Goal: Task Accomplishment & Management: Manage account settings

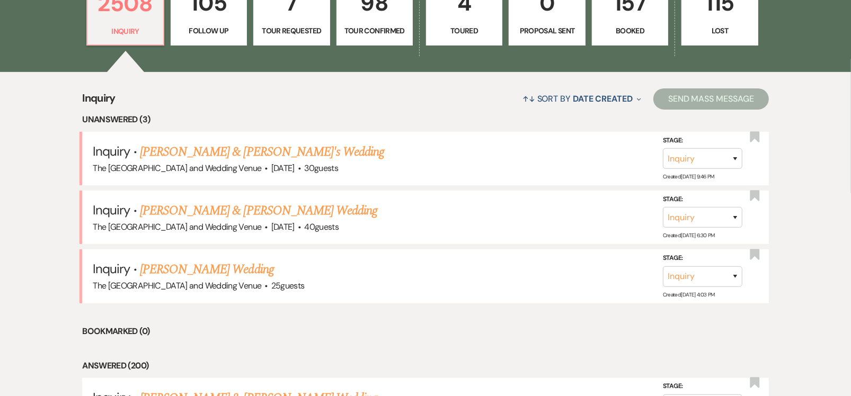
scroll to position [345, 0]
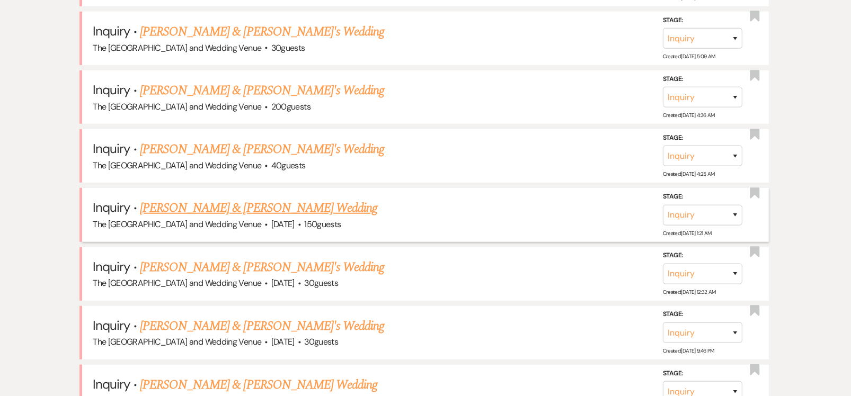
scroll to position [755, 0]
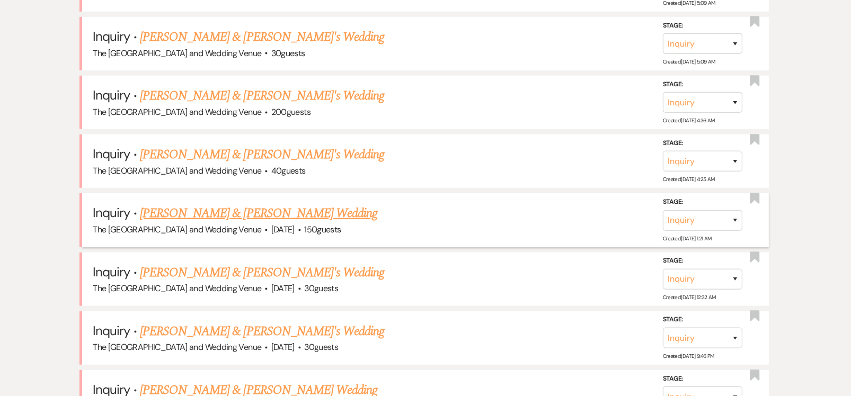
click at [286, 211] on link "[PERSON_NAME] & [PERSON_NAME] Wedding" at bounding box center [258, 213] width 237 height 19
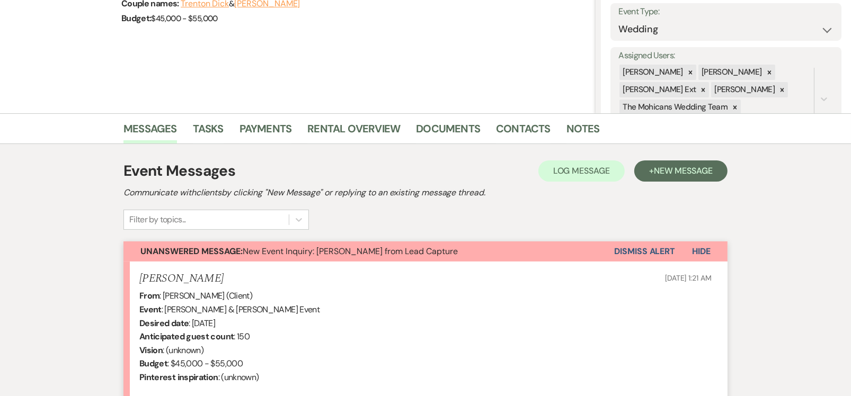
scroll to position [161, 0]
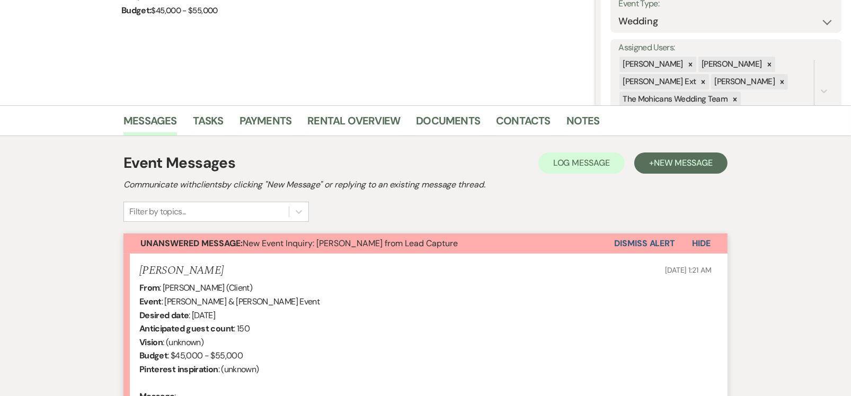
click at [651, 240] on button "Dismiss Alert" at bounding box center [644, 244] width 61 height 20
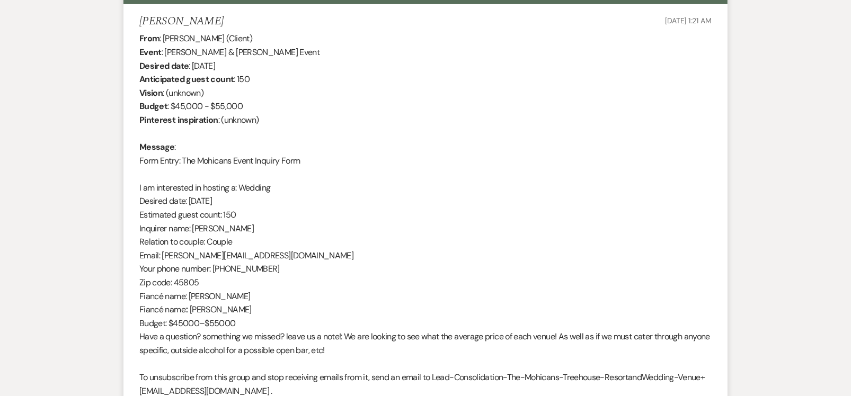
scroll to position [0, 0]
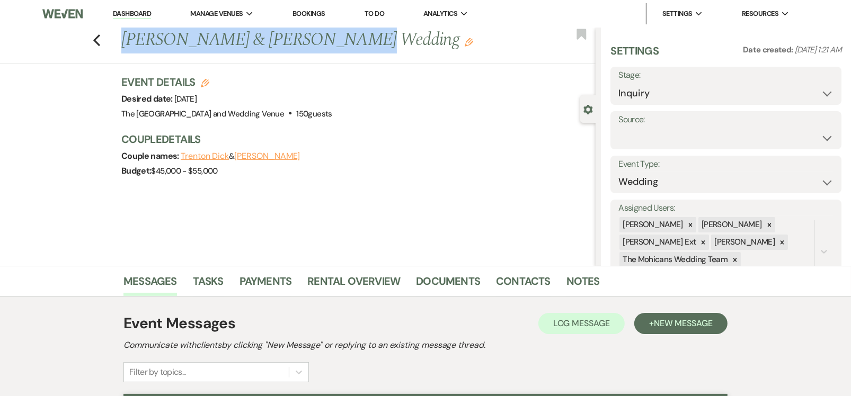
drag, startPoint x: 323, startPoint y: 43, endPoint x: 125, endPoint y: 48, distance: 198.2
click at [125, 48] on h1 "[PERSON_NAME] & [PERSON_NAME] Wedding Edit" at bounding box center [308, 40] width 375 height 25
copy h1 "[PERSON_NAME] & [PERSON_NAME]'"
click at [135, 13] on link "Dashboard" at bounding box center [132, 14] width 38 height 10
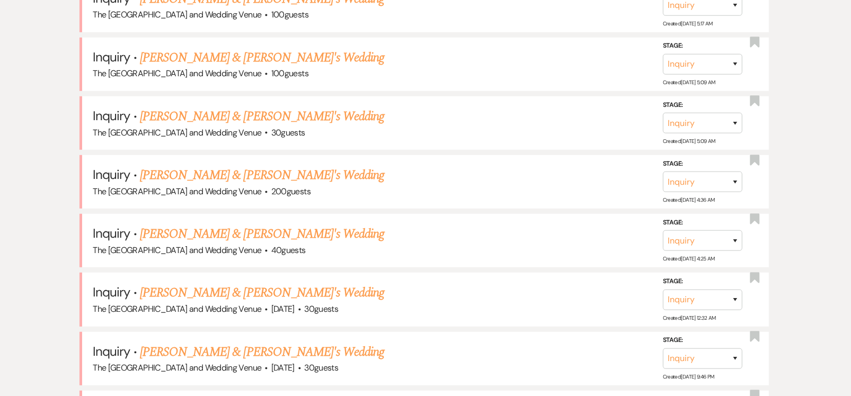
scroll to position [664, 0]
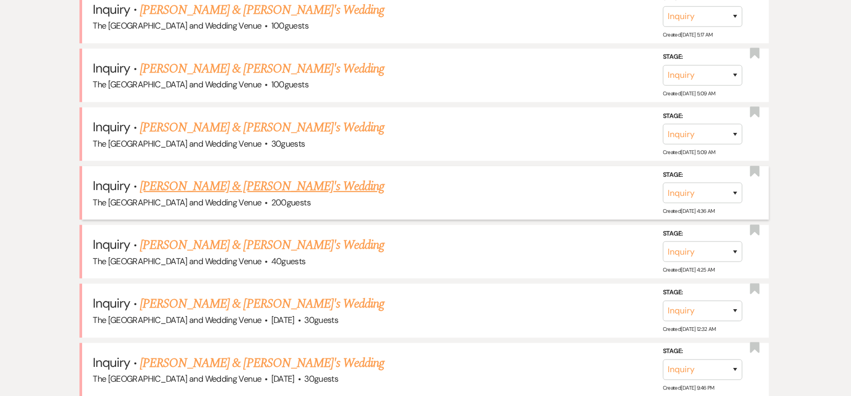
click at [224, 190] on link "[PERSON_NAME] & [PERSON_NAME]'s Wedding" at bounding box center [262, 186] width 245 height 19
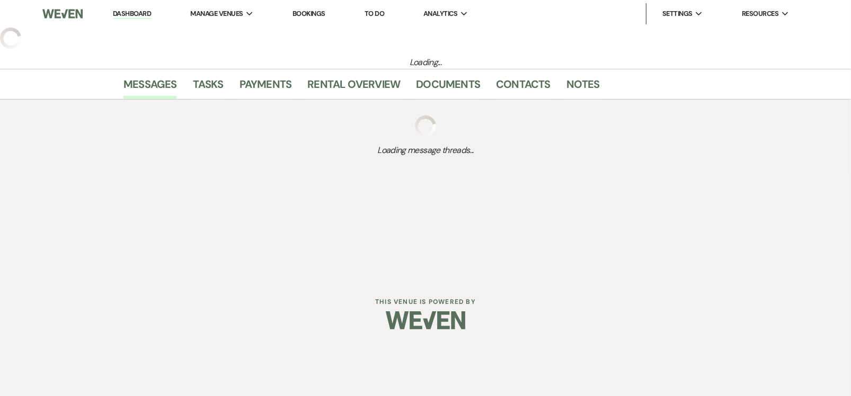
select select "17"
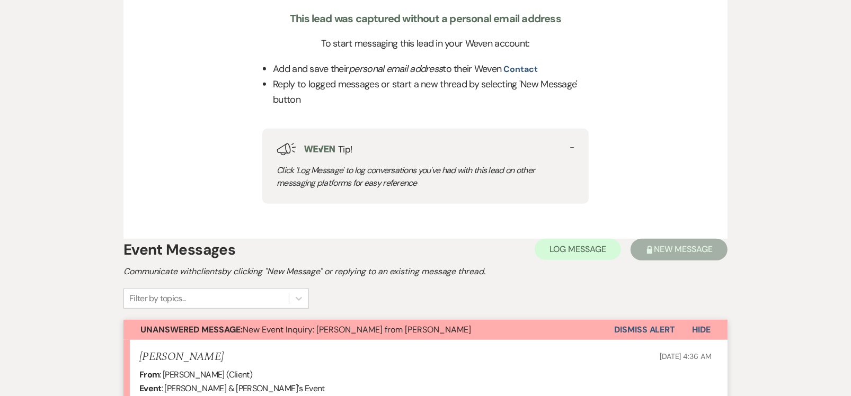
scroll to position [421, 0]
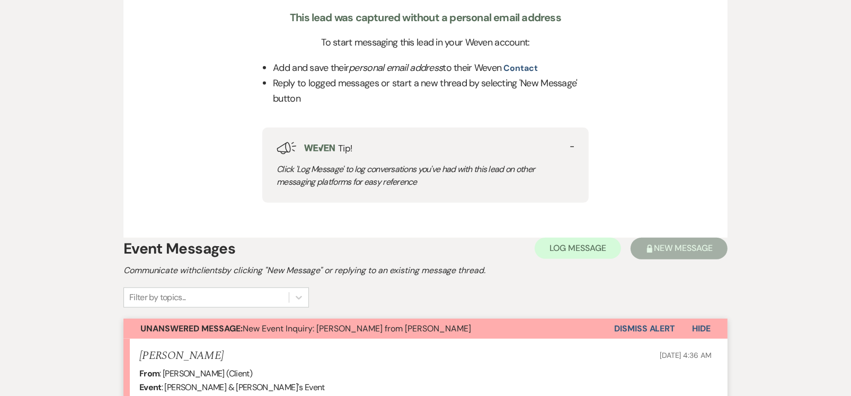
click at [647, 325] on button "Dismiss Alert" at bounding box center [644, 329] width 61 height 20
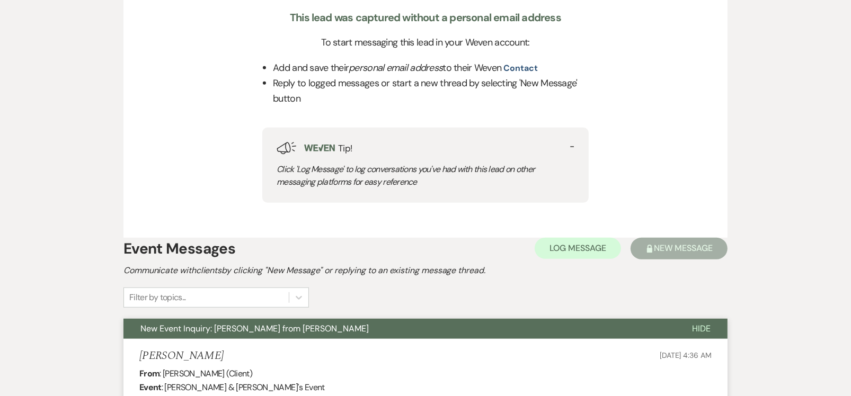
scroll to position [0, 0]
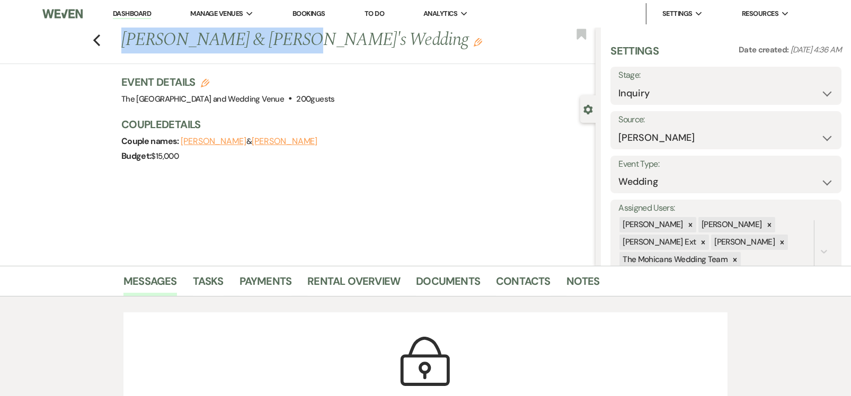
drag, startPoint x: 285, startPoint y: 45, endPoint x: 126, endPoint y: 48, distance: 159.5
click at [126, 48] on h1 "[PERSON_NAME] & [PERSON_NAME]'s Wedding Edit" at bounding box center [308, 40] width 375 height 25
copy h1 "[PERSON_NAME] & [PERSON_NAME]'s"
click at [141, 13] on link "Dashboard" at bounding box center [132, 14] width 38 height 10
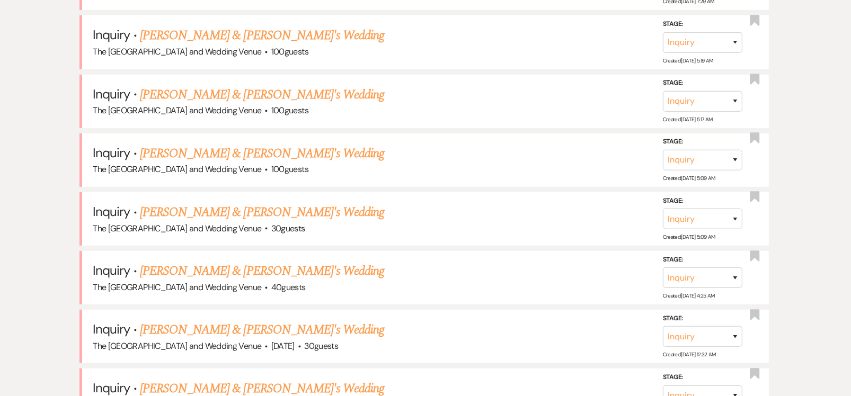
scroll to position [566, 0]
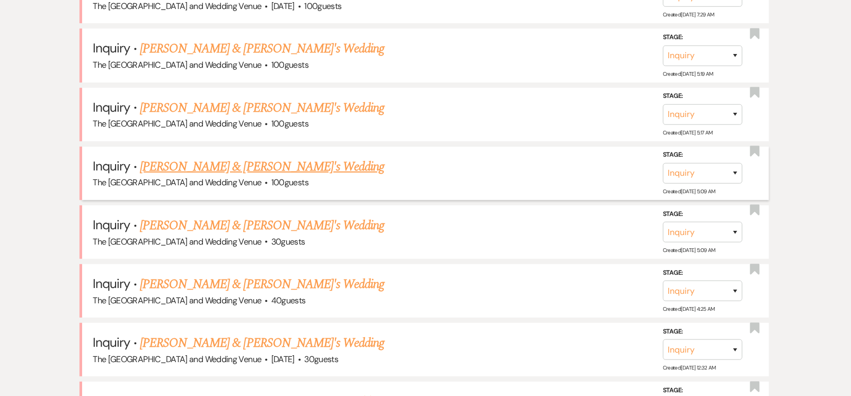
click at [196, 167] on link "[PERSON_NAME] & [PERSON_NAME]'s Wedding" at bounding box center [262, 166] width 245 height 19
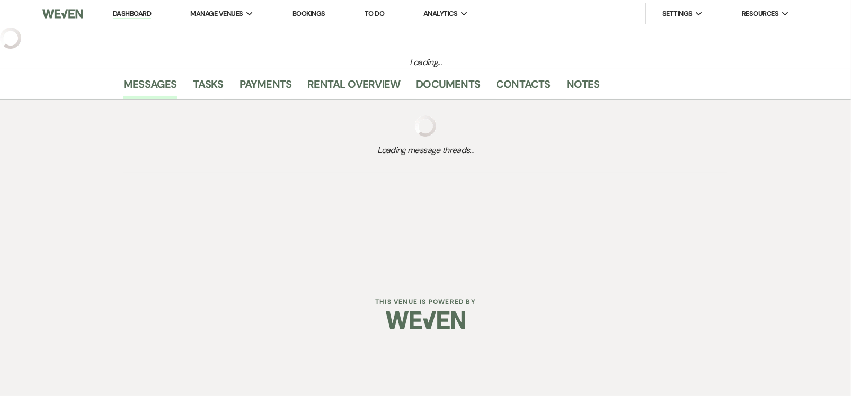
select select "17"
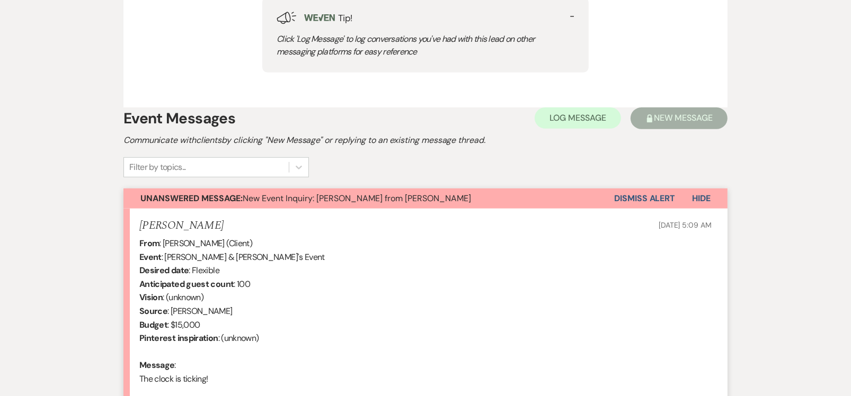
scroll to position [551, 0]
click at [654, 197] on button "Dismiss Alert" at bounding box center [644, 199] width 61 height 20
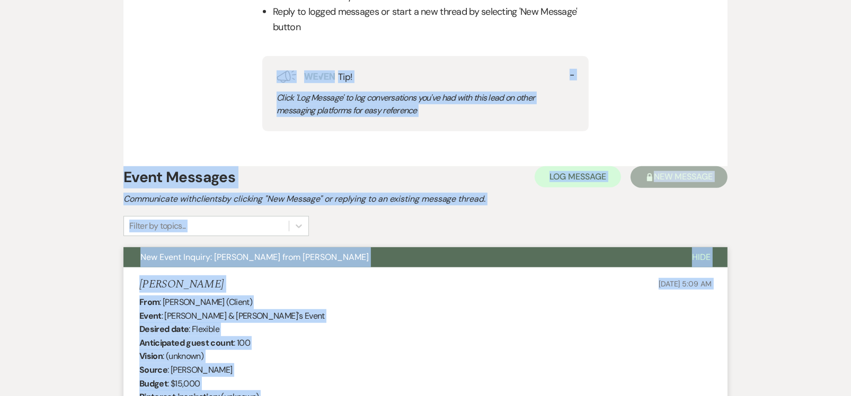
scroll to position [477, 0]
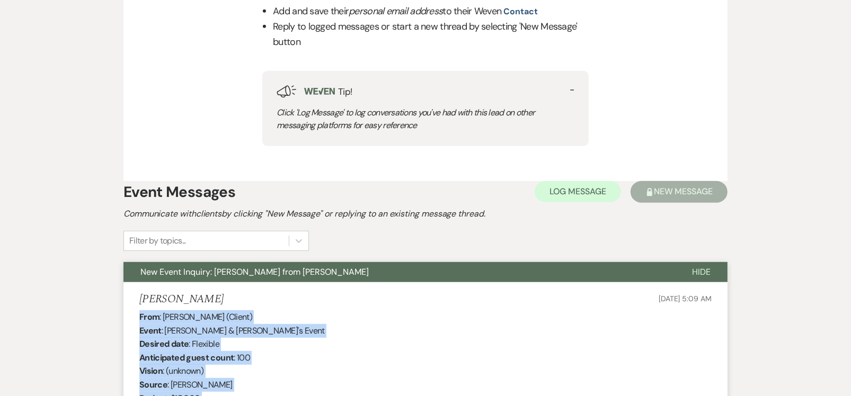
drag, startPoint x: 240, startPoint y: 261, endPoint x: 137, endPoint y: 316, distance: 116.8
copy div "From : [PERSON_NAME] (Client) Event : [PERSON_NAME] & [PERSON_NAME]'s Event Des…"
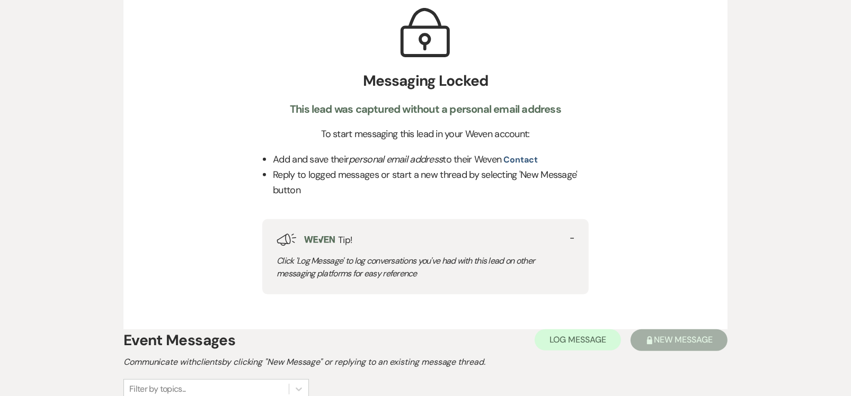
scroll to position [0, 0]
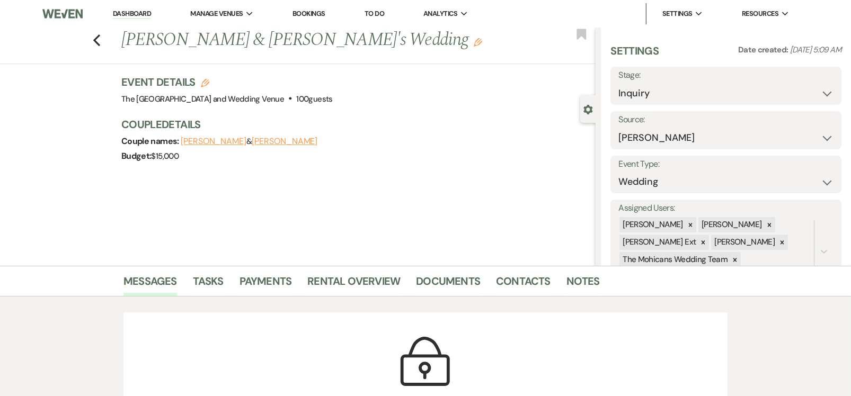
click at [136, 15] on link "Dashboard" at bounding box center [132, 14] width 38 height 10
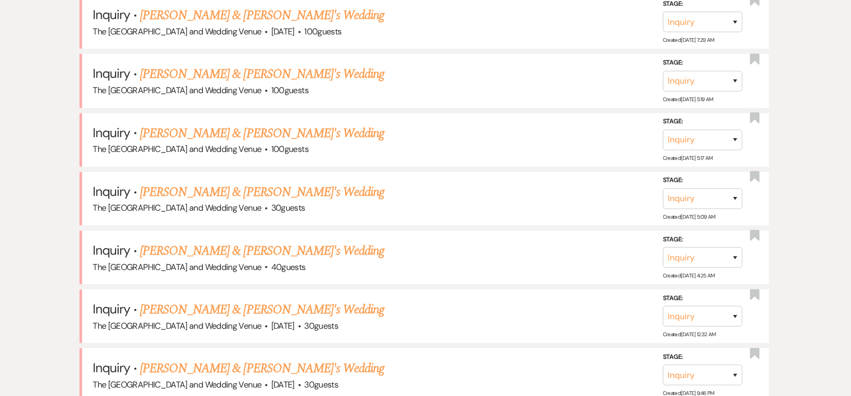
scroll to position [542, 0]
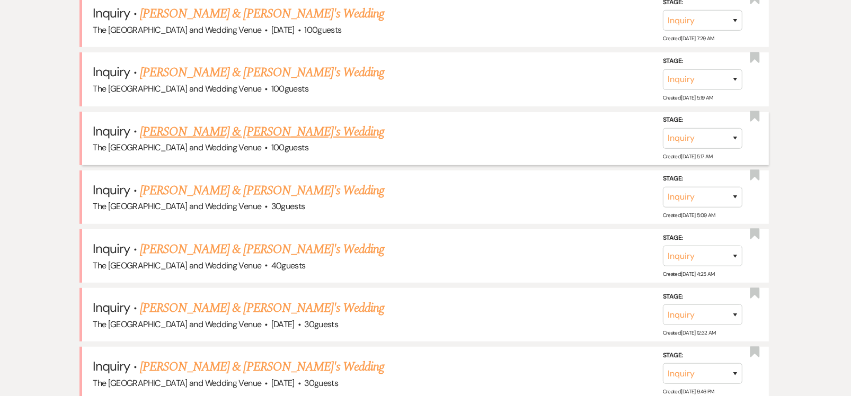
click at [200, 129] on link "[PERSON_NAME] & [PERSON_NAME]'s Wedding" at bounding box center [262, 131] width 245 height 19
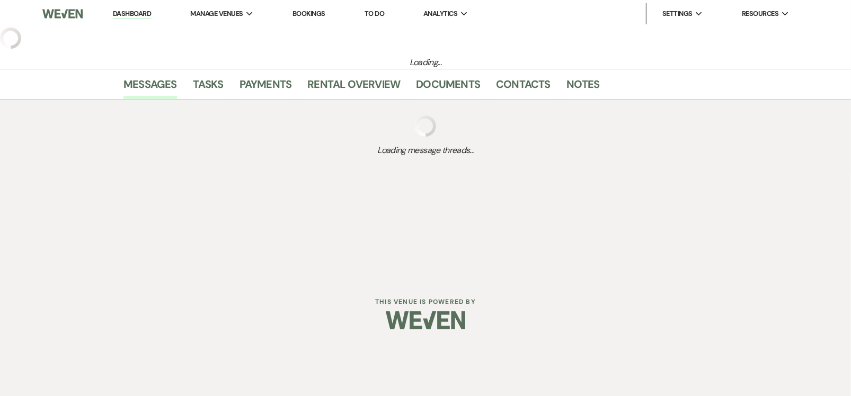
select select "17"
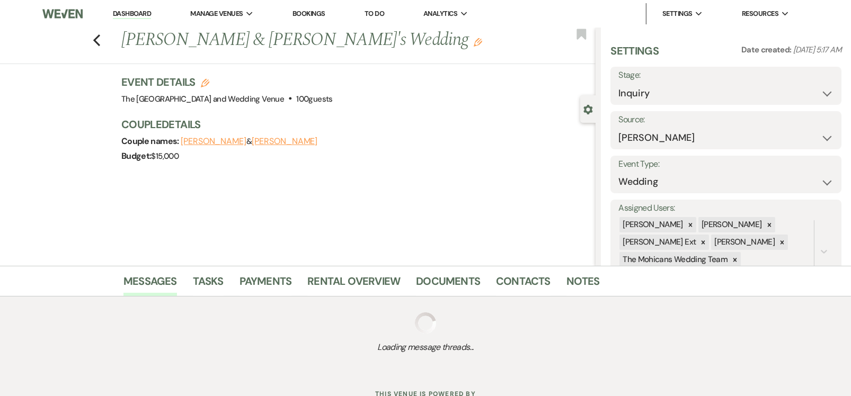
scroll to position [41, 0]
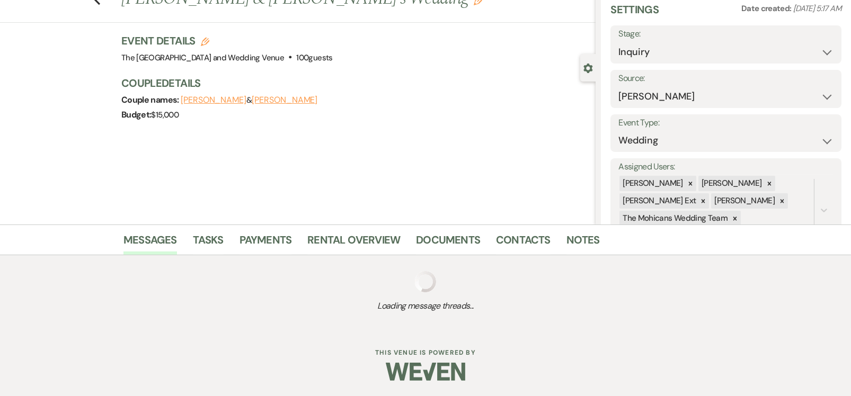
click at [388, 207] on div "Previous [PERSON_NAME] M & [PERSON_NAME]'s Wedding Edit Bookmark Gear Settings …" at bounding box center [297, 105] width 595 height 238
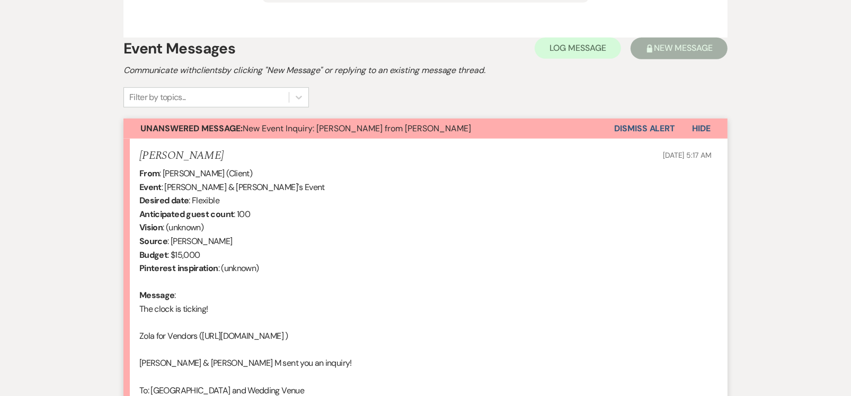
scroll to position [620, 0]
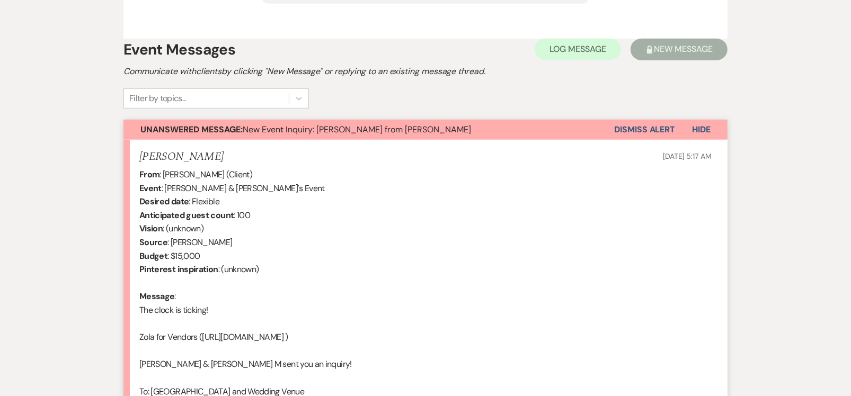
click at [638, 127] on button "Dismiss Alert" at bounding box center [644, 130] width 61 height 20
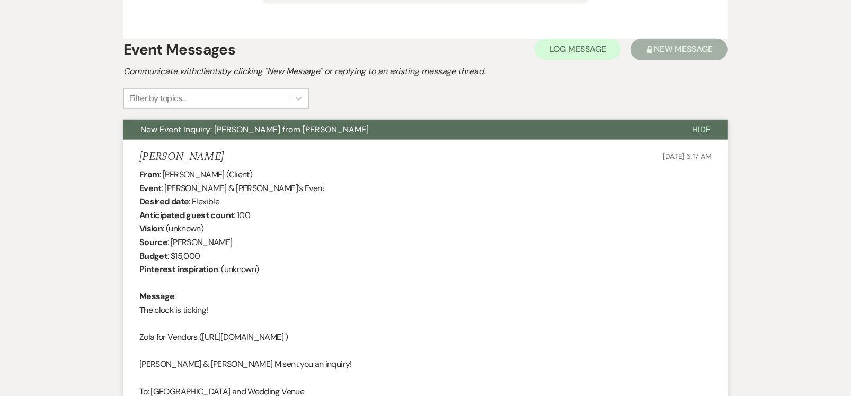
scroll to position [0, 0]
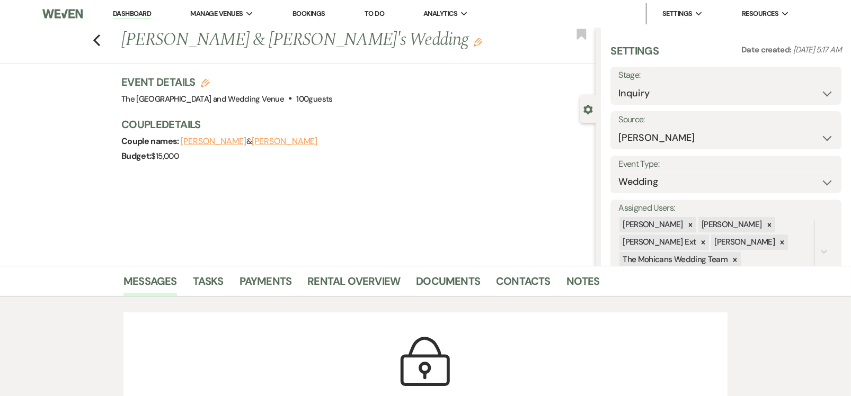
click at [145, 13] on link "Dashboard" at bounding box center [132, 14] width 38 height 10
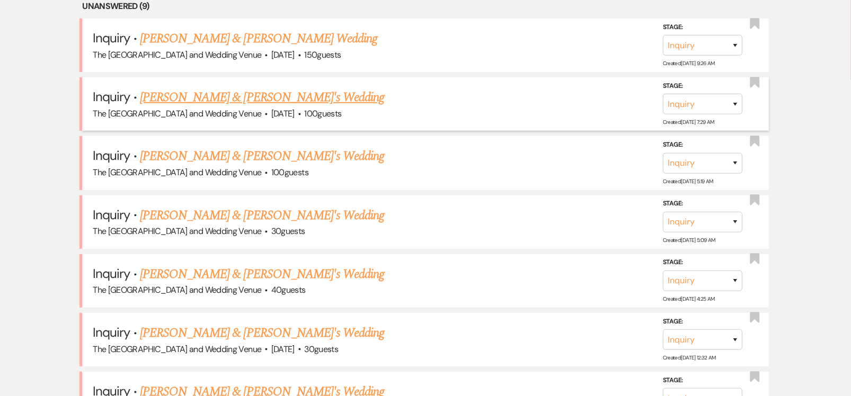
scroll to position [458, 0]
click at [198, 160] on link "[PERSON_NAME] & [PERSON_NAME]'s Wedding" at bounding box center [262, 157] width 245 height 19
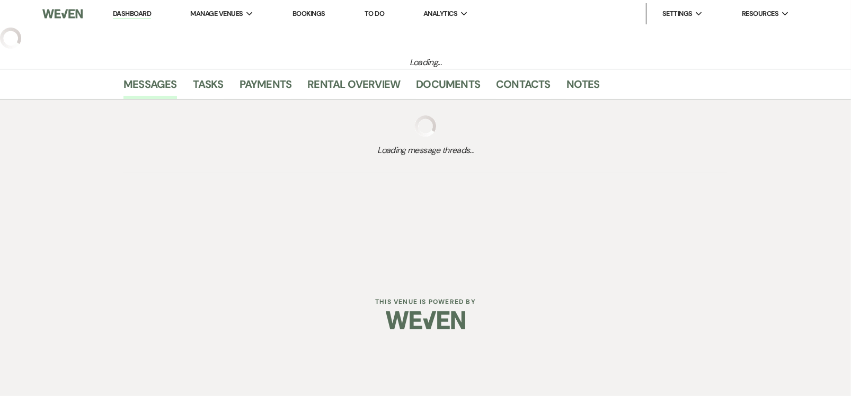
select select "17"
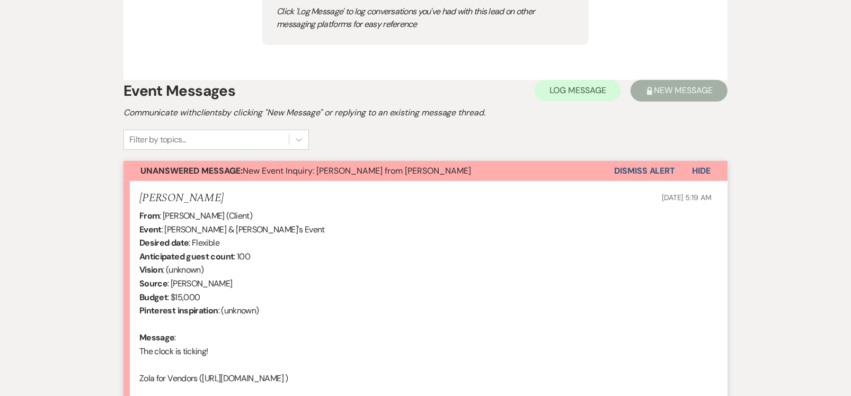
scroll to position [579, 0]
click at [634, 168] on button "Dismiss Alert" at bounding box center [644, 171] width 61 height 20
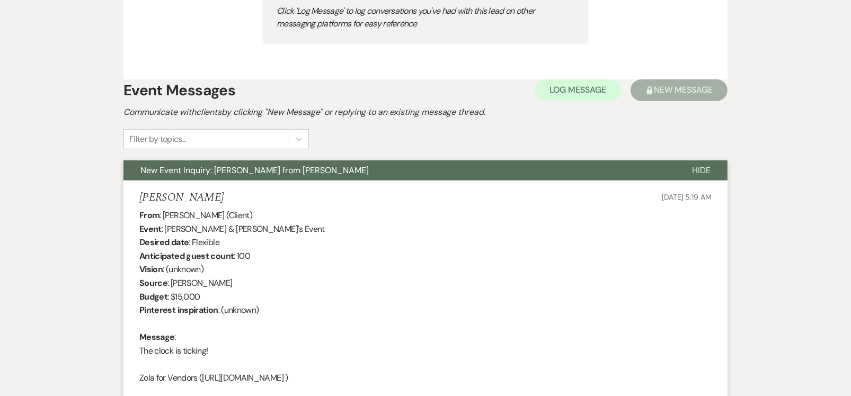
scroll to position [0, 0]
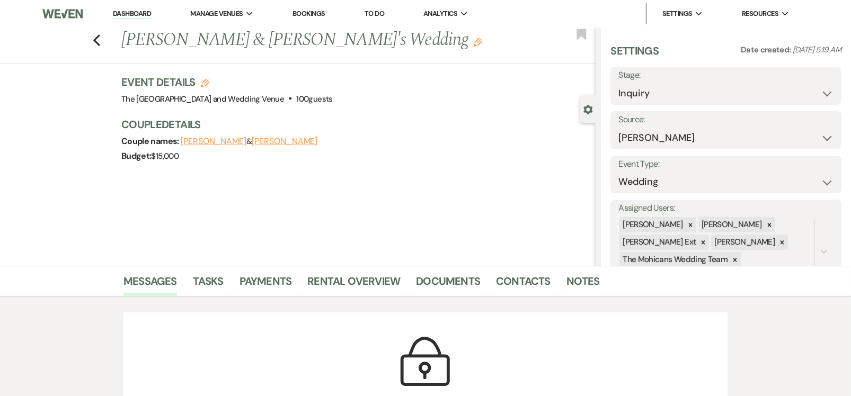
click at [128, 14] on link "Dashboard" at bounding box center [132, 14] width 38 height 10
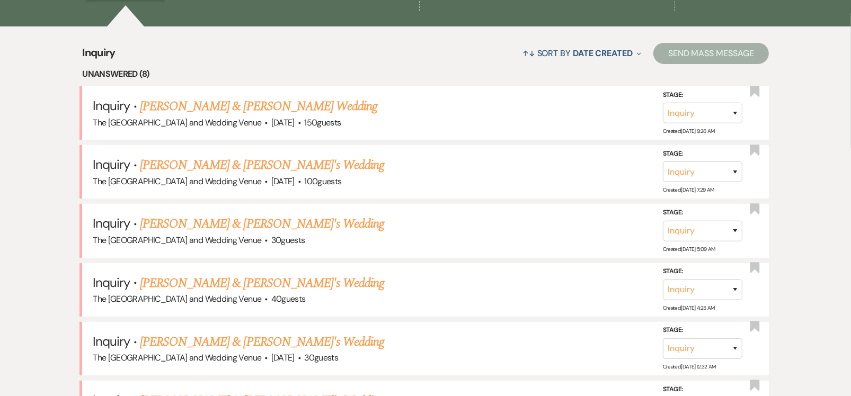
scroll to position [389, 0]
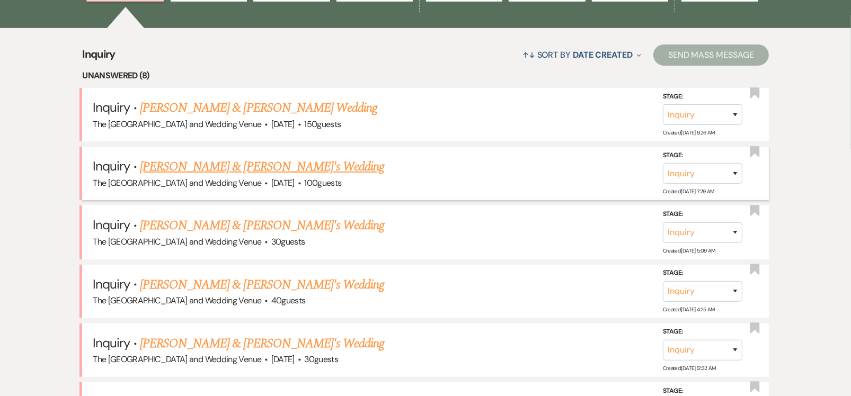
click at [219, 168] on link "[PERSON_NAME] & [PERSON_NAME]'s Wedding" at bounding box center [262, 166] width 245 height 19
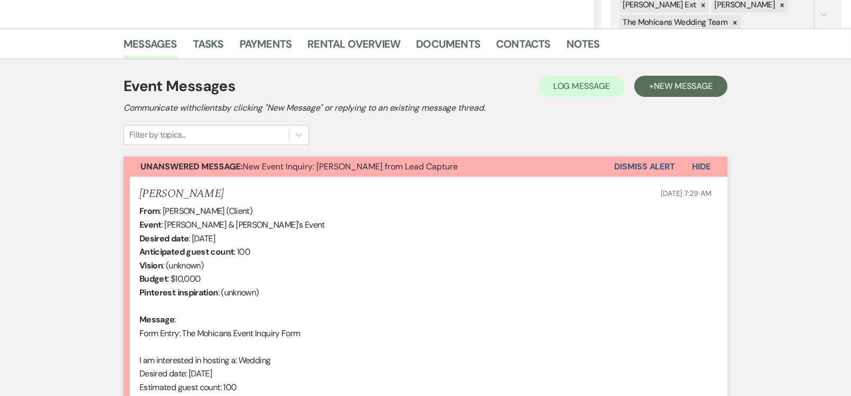
scroll to position [238, 0]
click at [629, 165] on button "Dismiss Alert" at bounding box center [644, 166] width 61 height 20
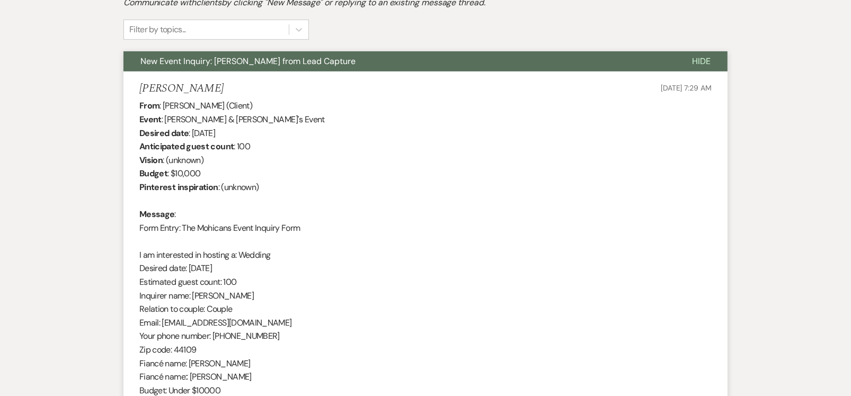
scroll to position [0, 0]
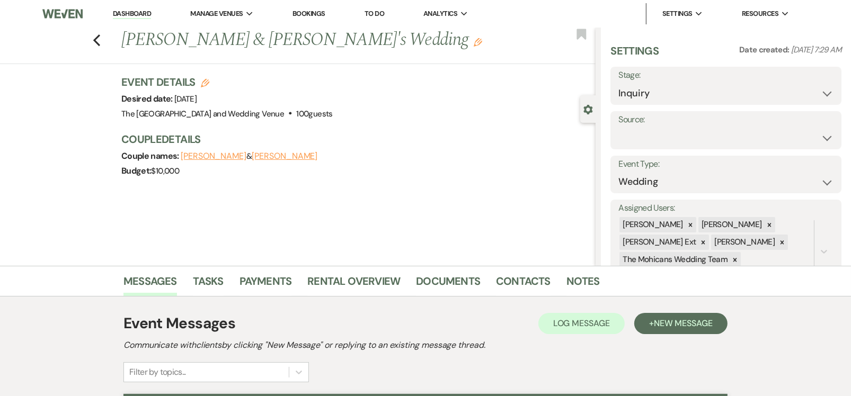
click at [131, 13] on link "Dashboard" at bounding box center [132, 14] width 38 height 10
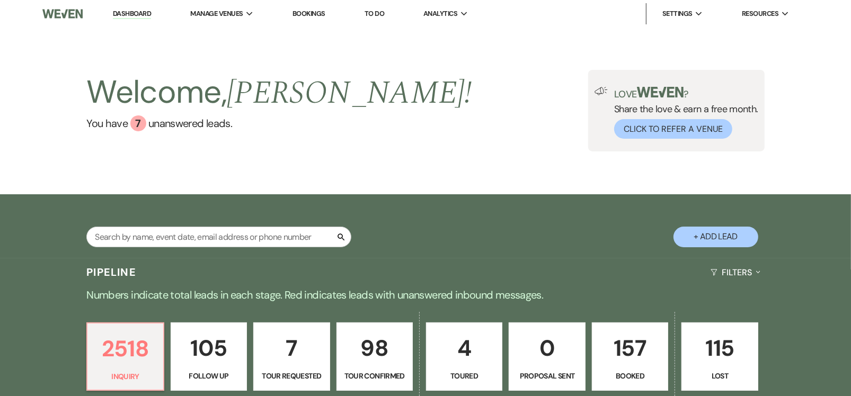
scroll to position [413, 0]
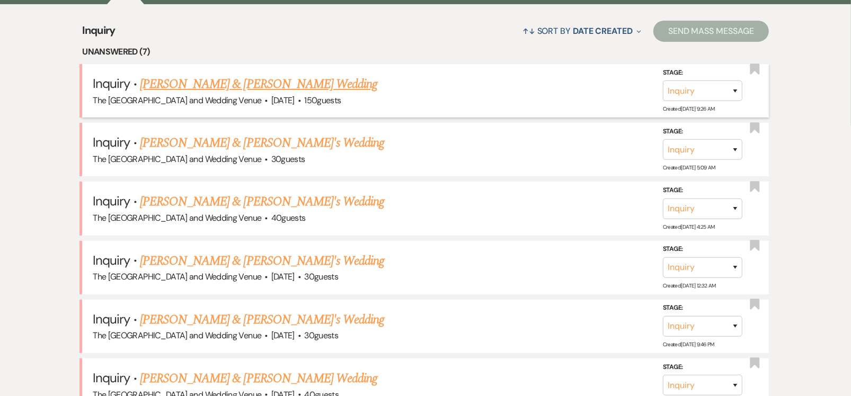
click at [242, 81] on link "[PERSON_NAME] & [PERSON_NAME] Wedding" at bounding box center [258, 84] width 237 height 19
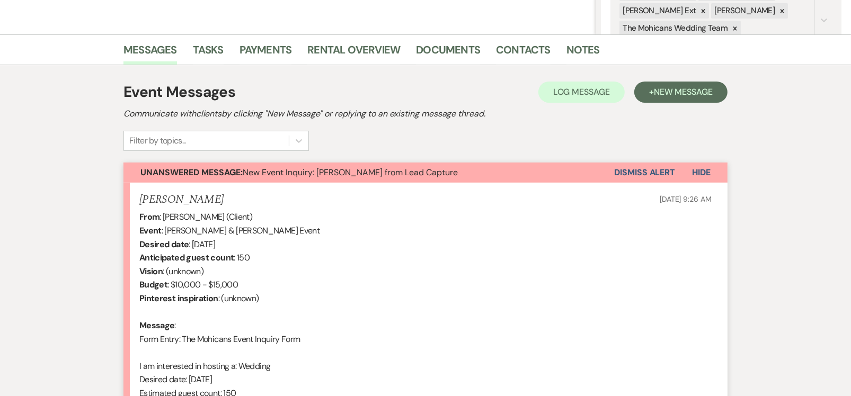
scroll to position [235, 0]
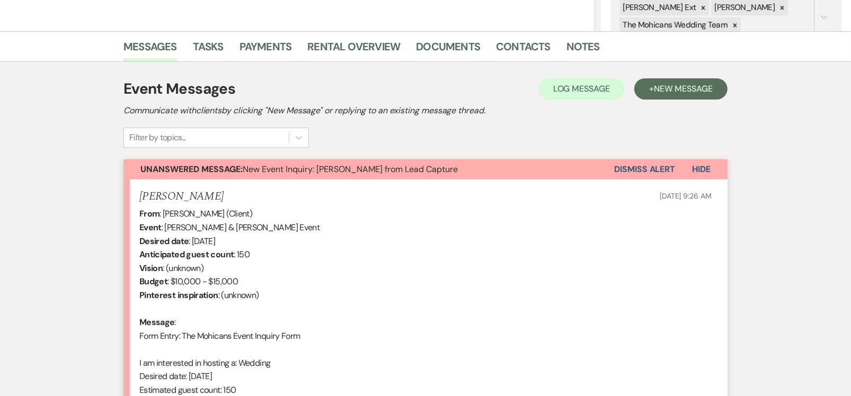
click at [635, 164] on button "Dismiss Alert" at bounding box center [644, 169] width 61 height 20
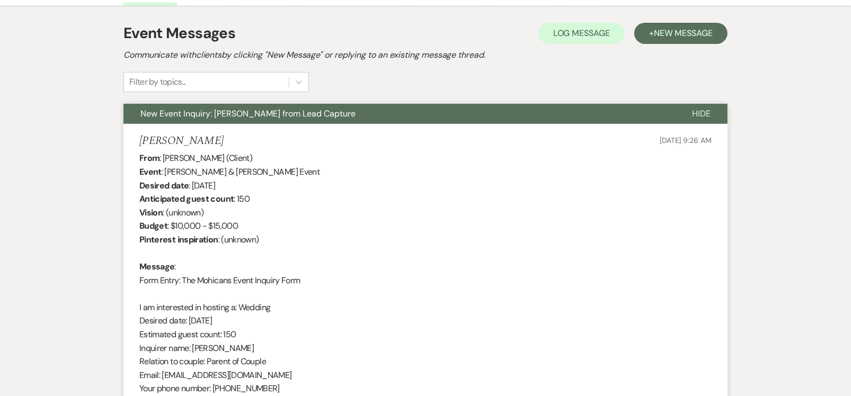
scroll to position [0, 0]
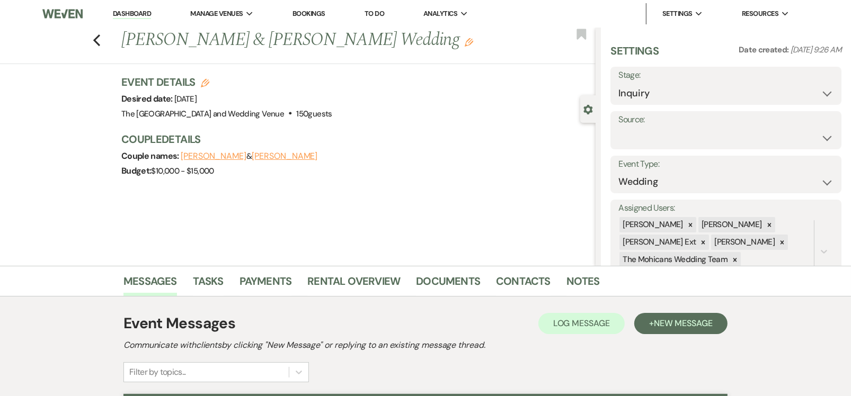
click at [135, 12] on link "Dashboard" at bounding box center [132, 14] width 38 height 10
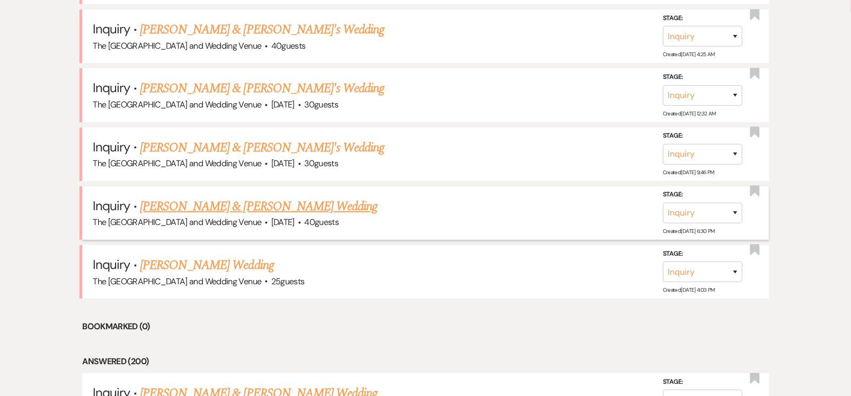
scroll to position [523, 0]
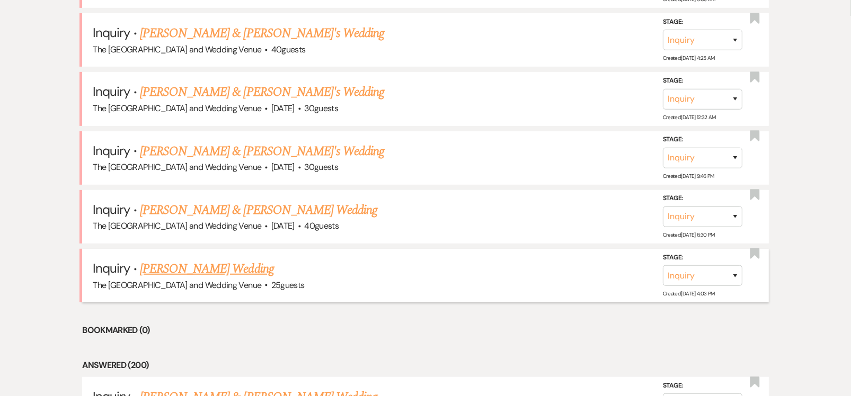
click at [221, 263] on link "[PERSON_NAME] Wedding" at bounding box center [207, 269] width 134 height 19
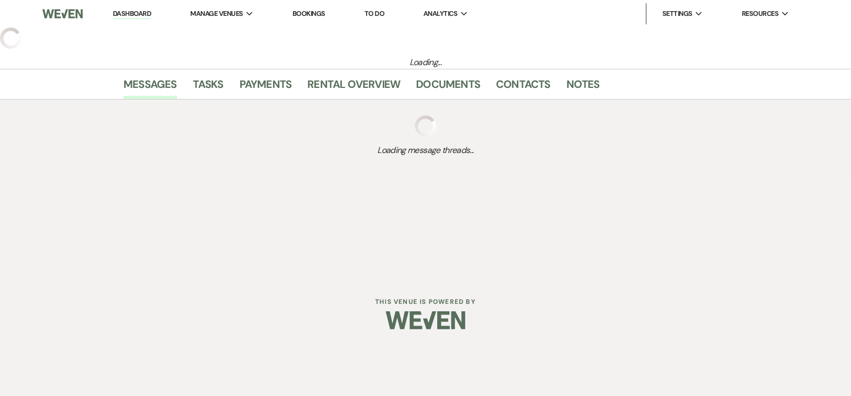
select select "4"
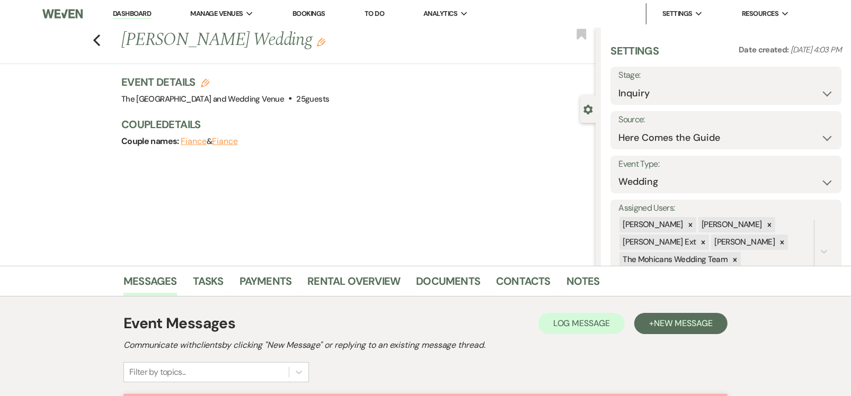
scroll to position [195, 0]
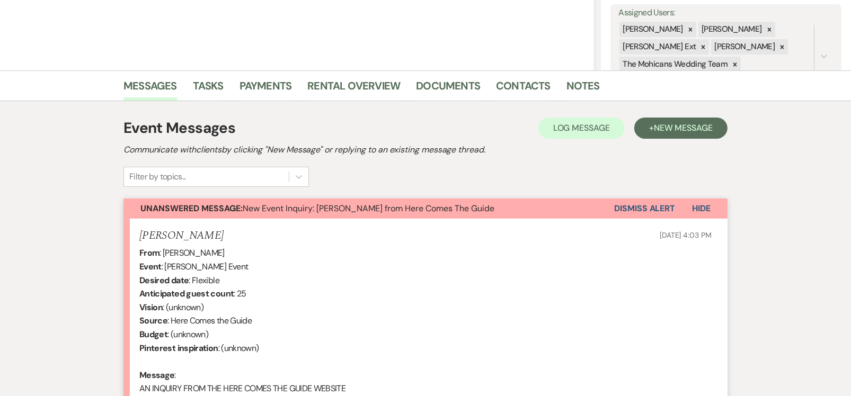
click at [625, 207] on button "Dismiss Alert" at bounding box center [644, 209] width 61 height 20
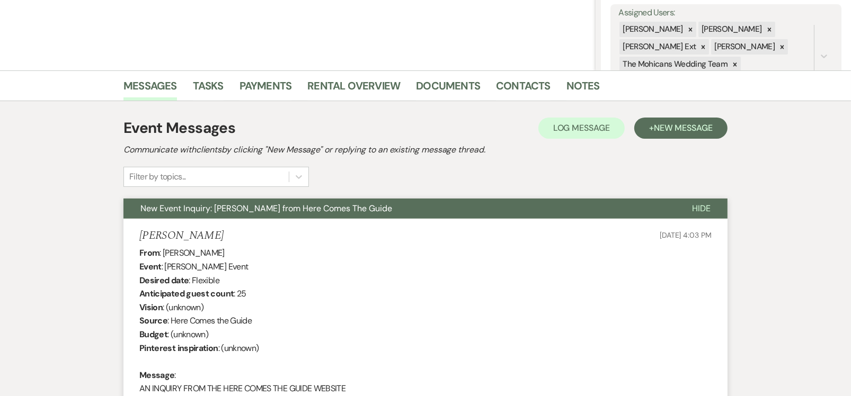
scroll to position [0, 0]
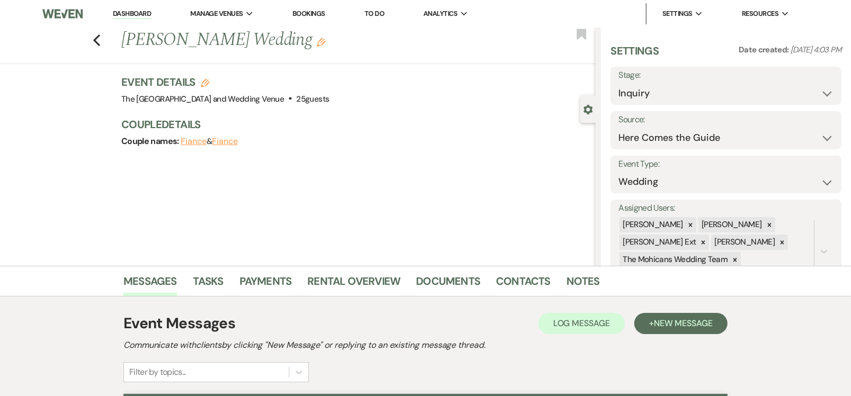
click at [136, 14] on link "Dashboard" at bounding box center [132, 14] width 38 height 10
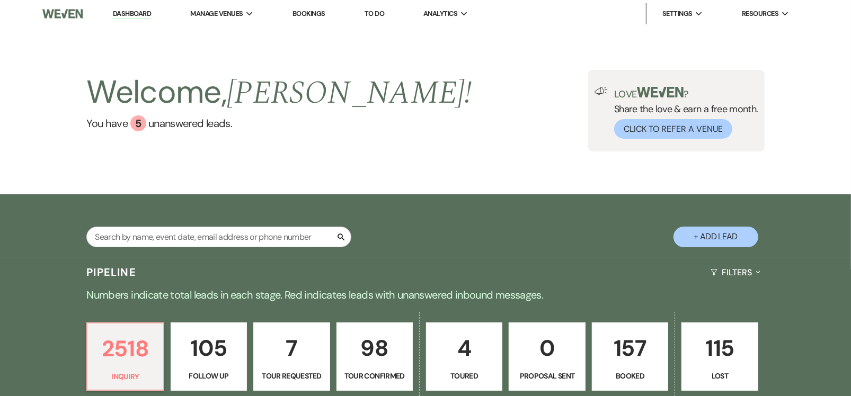
click at [132, 14] on link "Dashboard" at bounding box center [132, 14] width 38 height 10
click at [271, 177] on div "Welcome, [PERSON_NAME] ! You have 5 unanswered lead s . Love ? Share the love &…" at bounding box center [425, 111] width 851 height 167
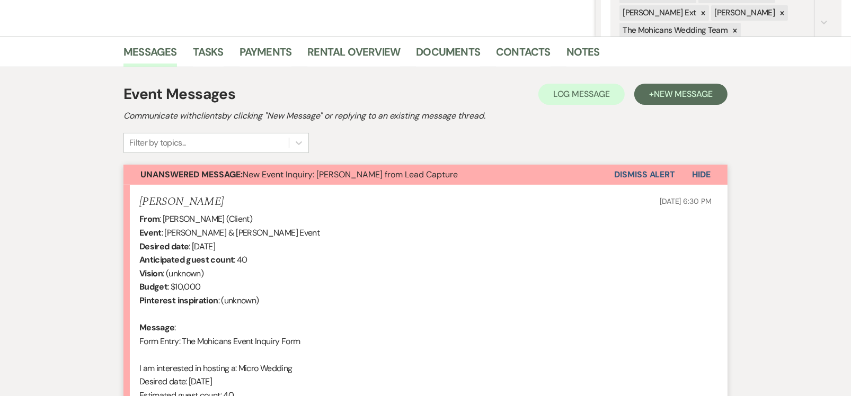
scroll to position [237, 0]
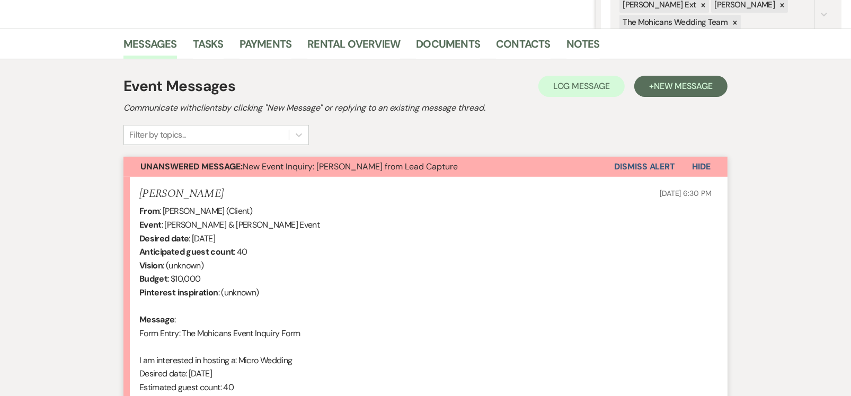
click at [643, 170] on button "Dismiss Alert" at bounding box center [644, 167] width 61 height 20
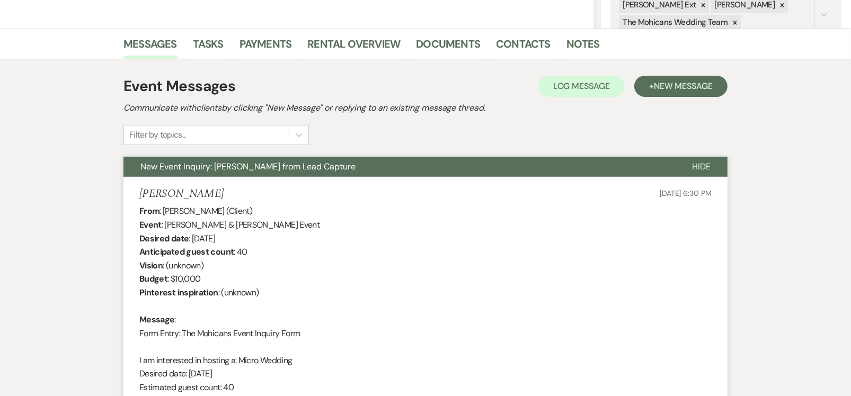
scroll to position [0, 0]
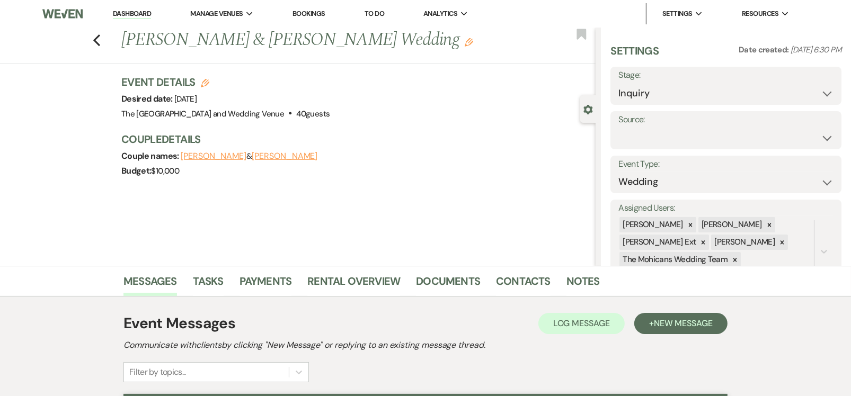
click at [128, 14] on link "Dashboard" at bounding box center [132, 14] width 38 height 10
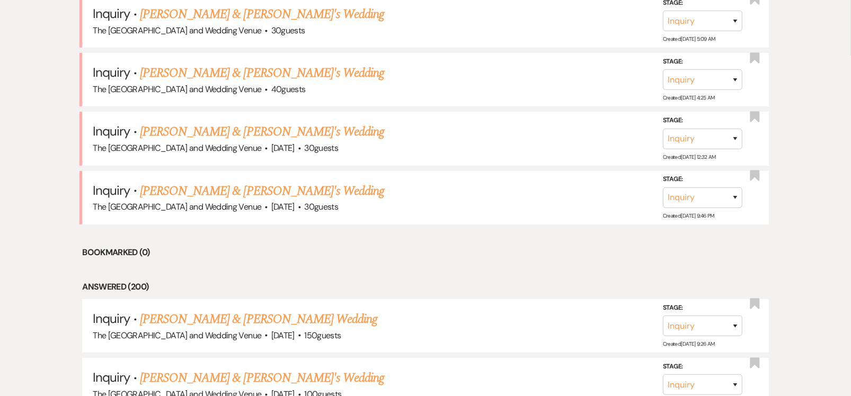
scroll to position [484, 0]
click at [217, 189] on link "[PERSON_NAME] & [PERSON_NAME]'s Wedding" at bounding box center [262, 190] width 245 height 19
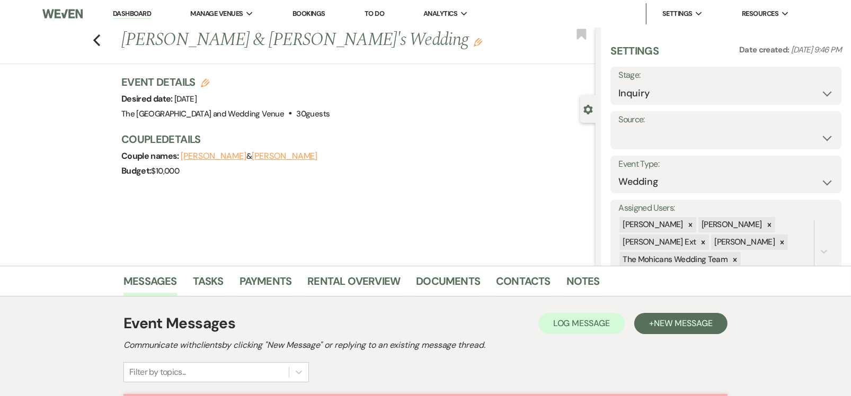
click at [135, 11] on link "Dashboard" at bounding box center [132, 14] width 38 height 10
